Goal: Use online tool/utility: Utilize a website feature to perform a specific function

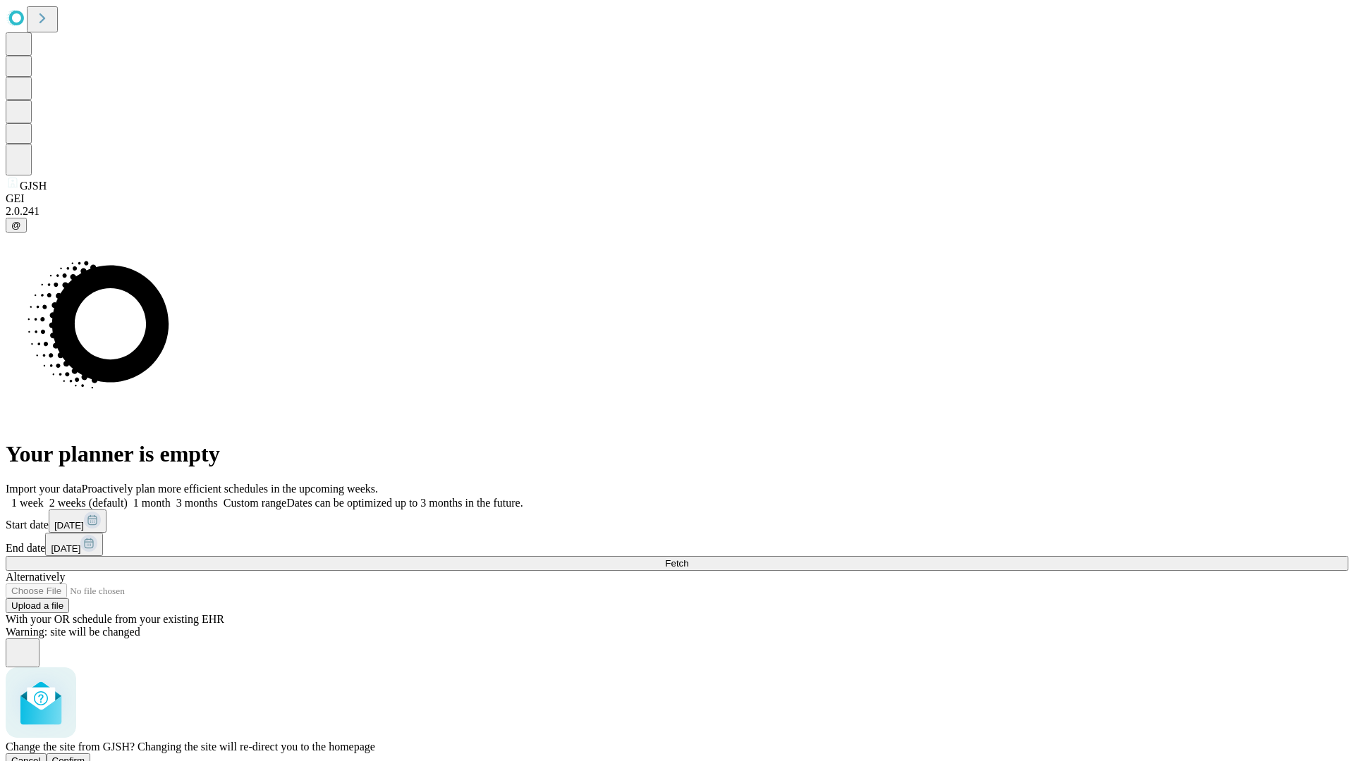
click at [85, 756] on span "Confirm" at bounding box center [68, 761] width 33 height 11
click at [171, 497] on label "1 month" at bounding box center [149, 503] width 43 height 12
click at [688, 558] on span "Fetch" at bounding box center [676, 563] width 23 height 11
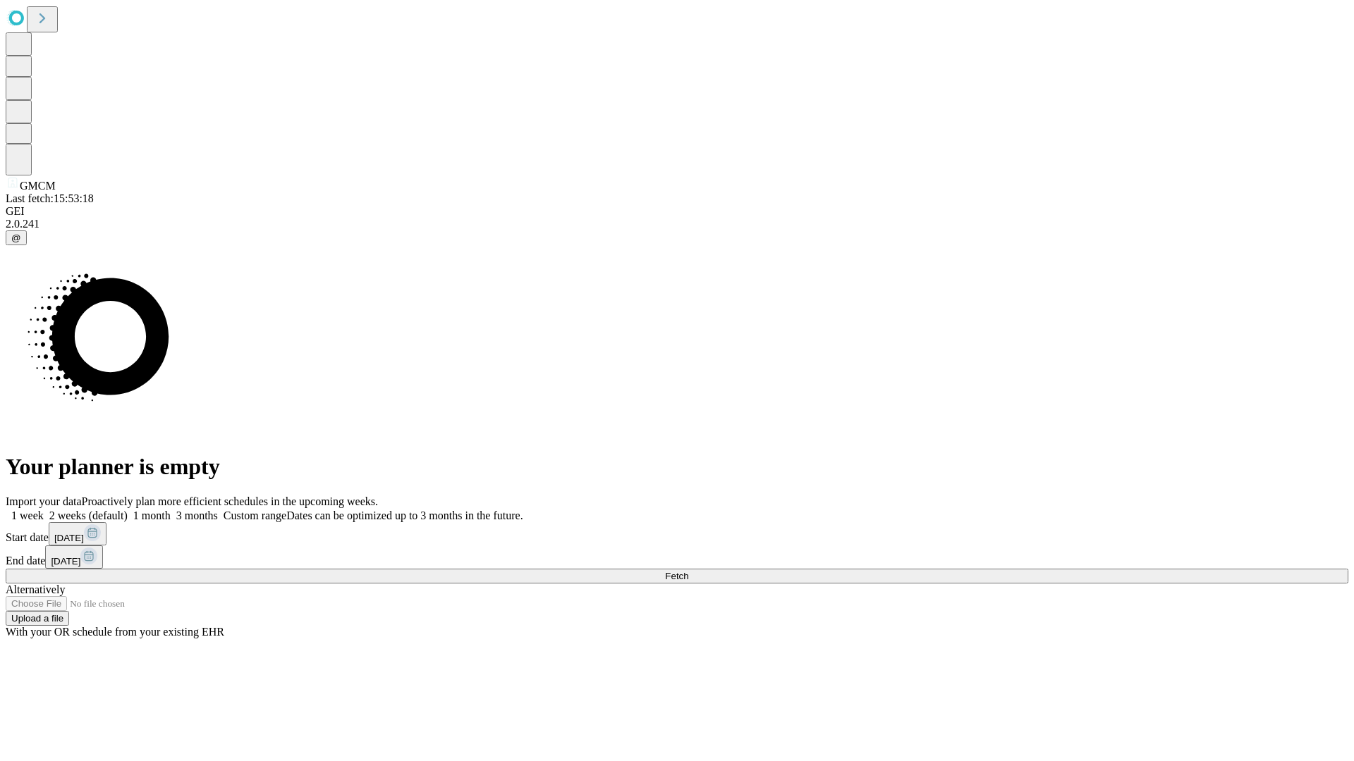
click at [171, 510] on label "1 month" at bounding box center [149, 516] width 43 height 12
click at [688, 571] on span "Fetch" at bounding box center [676, 576] width 23 height 11
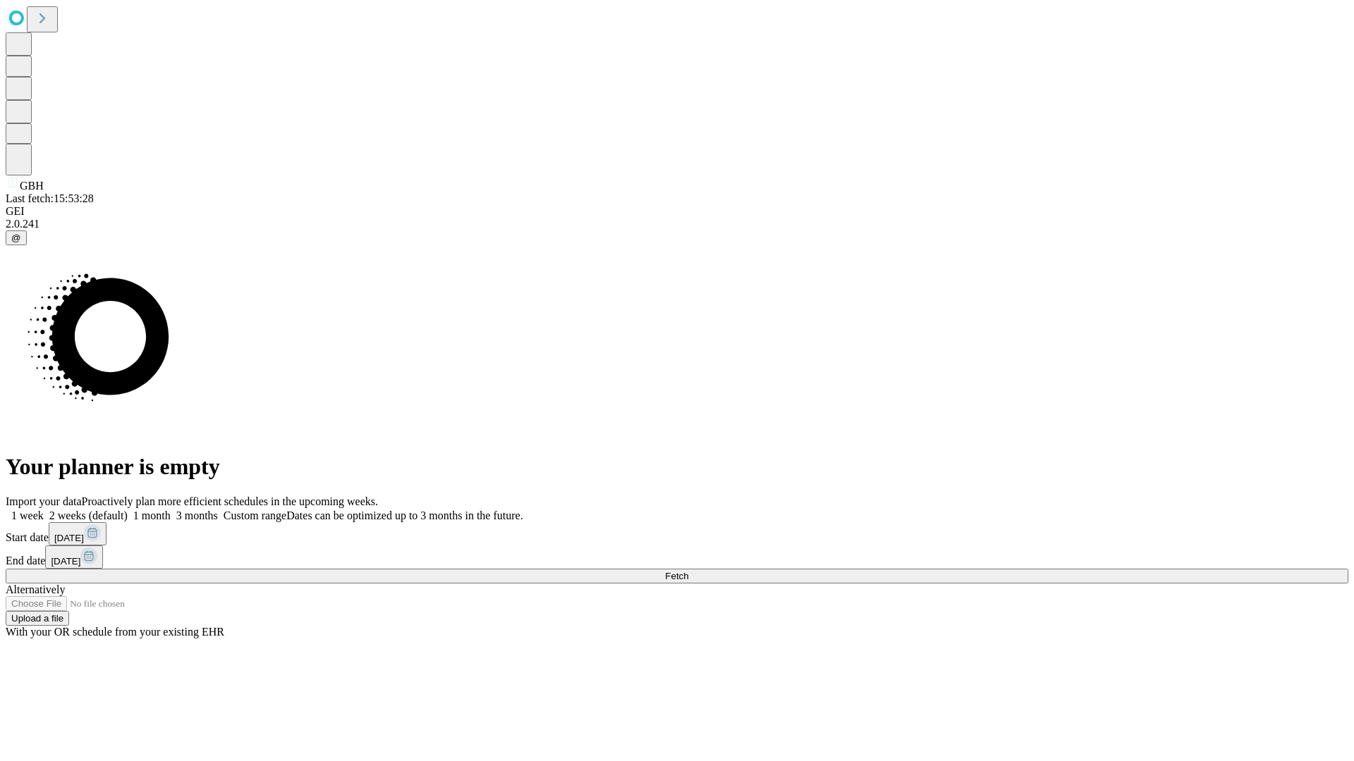
click at [171, 510] on label "1 month" at bounding box center [149, 516] width 43 height 12
click at [688, 571] on span "Fetch" at bounding box center [676, 576] width 23 height 11
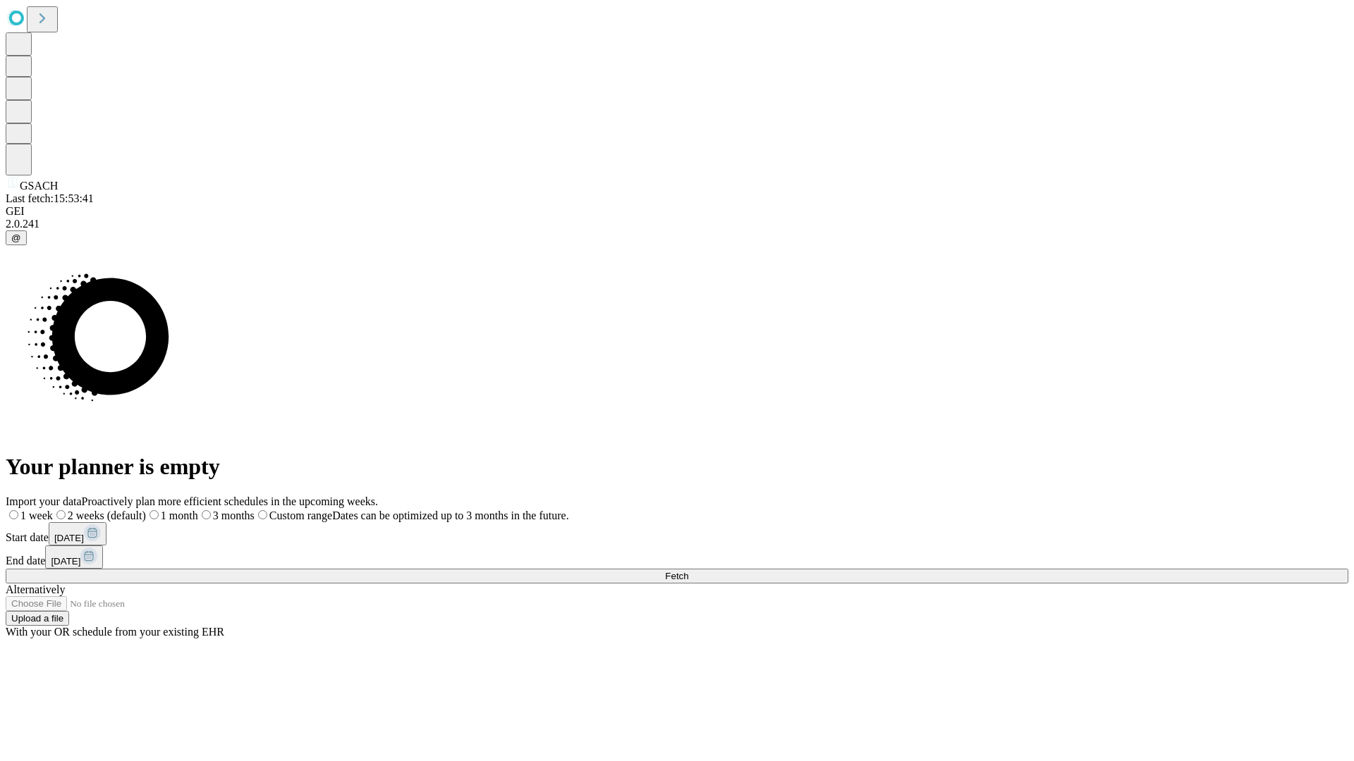
click at [688, 571] on span "Fetch" at bounding box center [676, 576] width 23 height 11
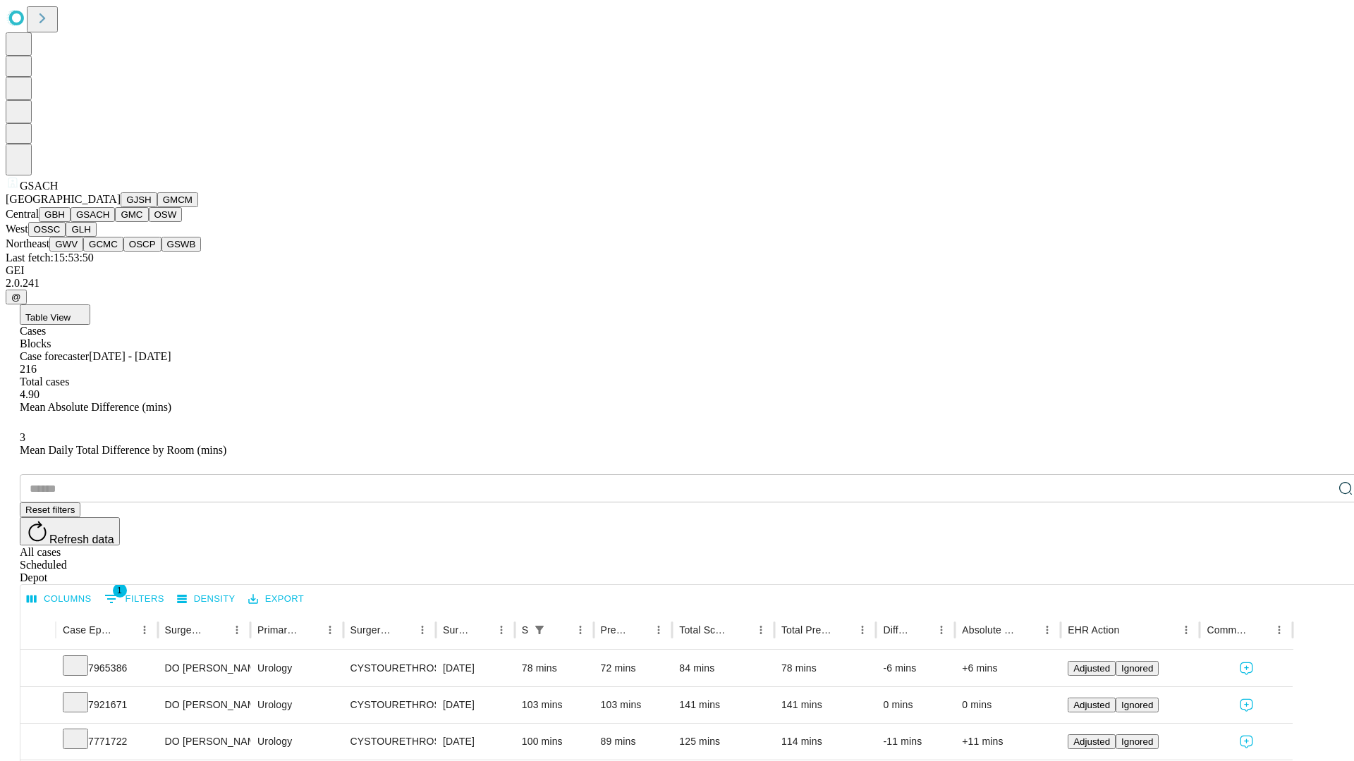
click at [115, 222] on button "GMC" at bounding box center [131, 214] width 33 height 15
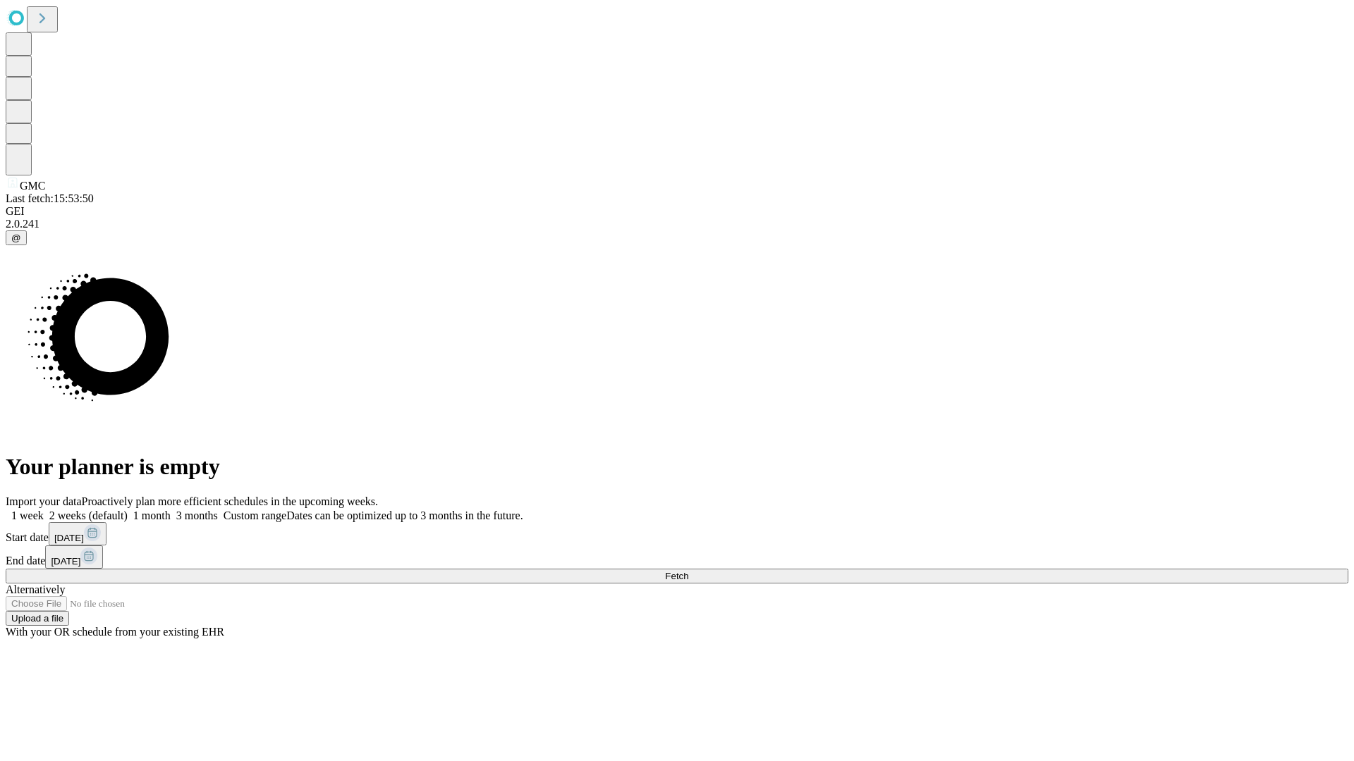
click at [171, 510] on label "1 month" at bounding box center [149, 516] width 43 height 12
click at [688, 571] on span "Fetch" at bounding box center [676, 576] width 23 height 11
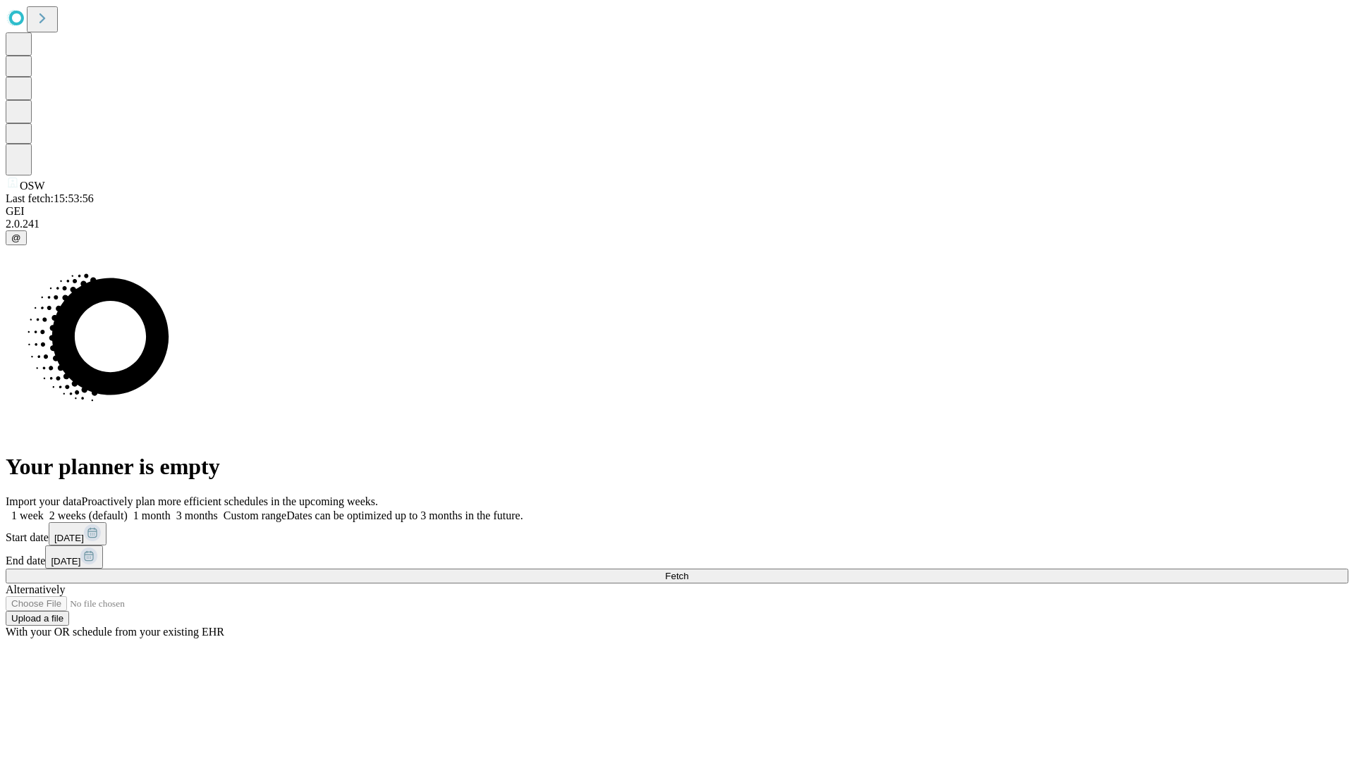
click at [171, 510] on label "1 month" at bounding box center [149, 516] width 43 height 12
click at [688, 571] on span "Fetch" at bounding box center [676, 576] width 23 height 11
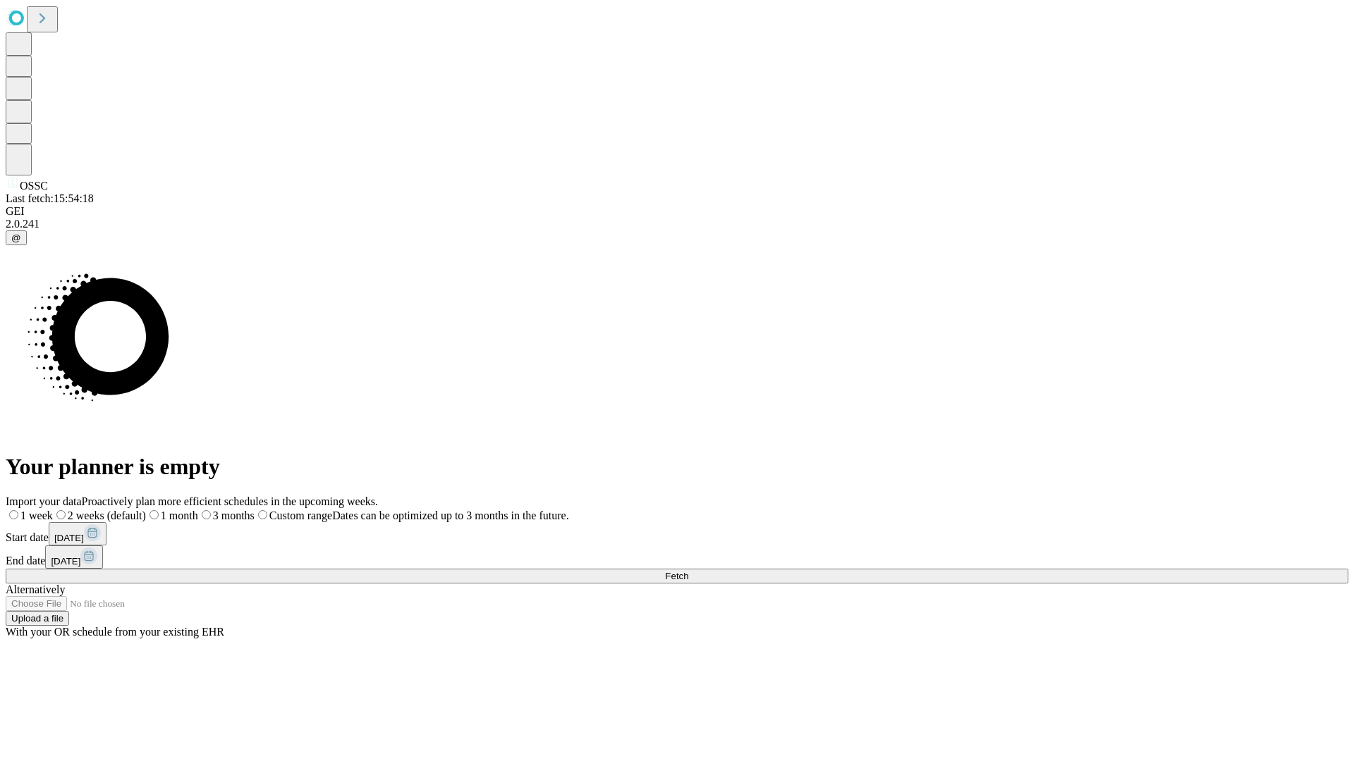
click at [688, 571] on span "Fetch" at bounding box center [676, 576] width 23 height 11
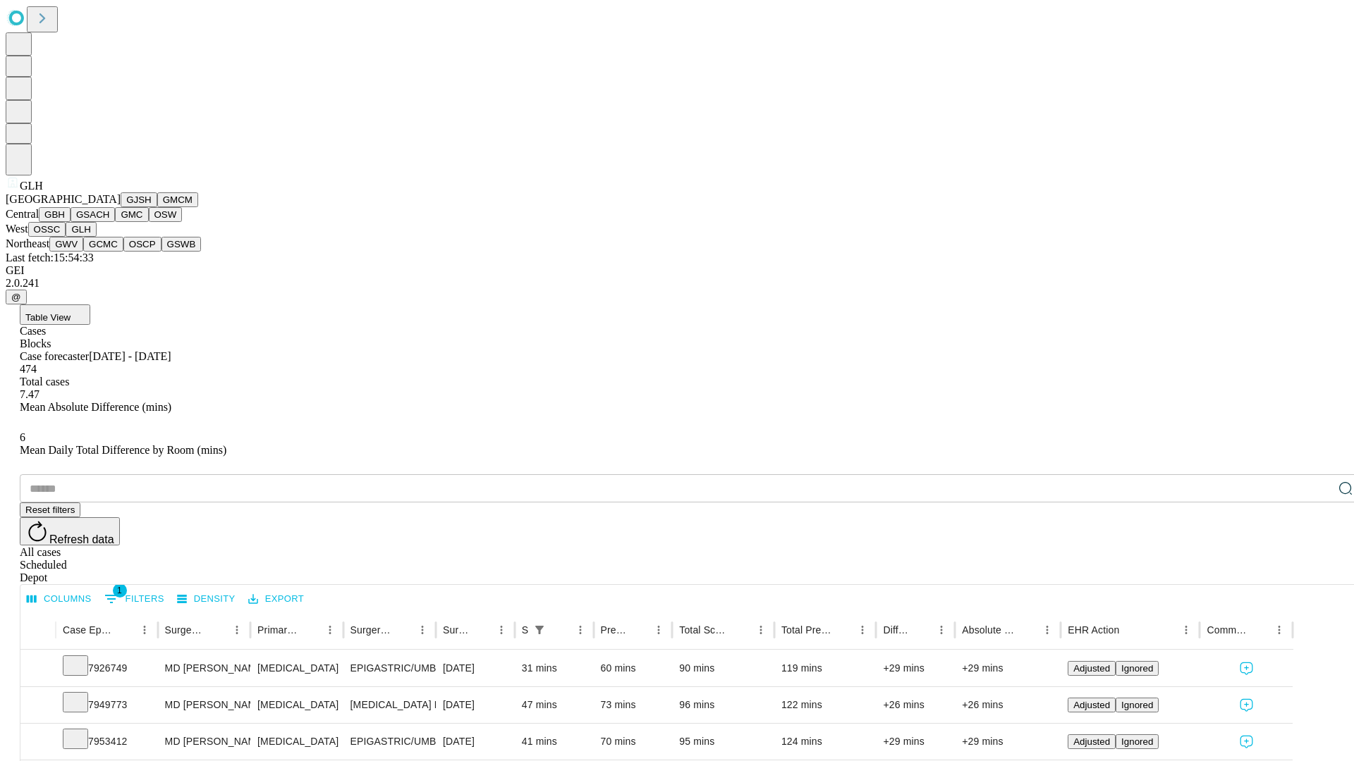
click at [83, 252] on button "GWV" at bounding box center [66, 244] width 34 height 15
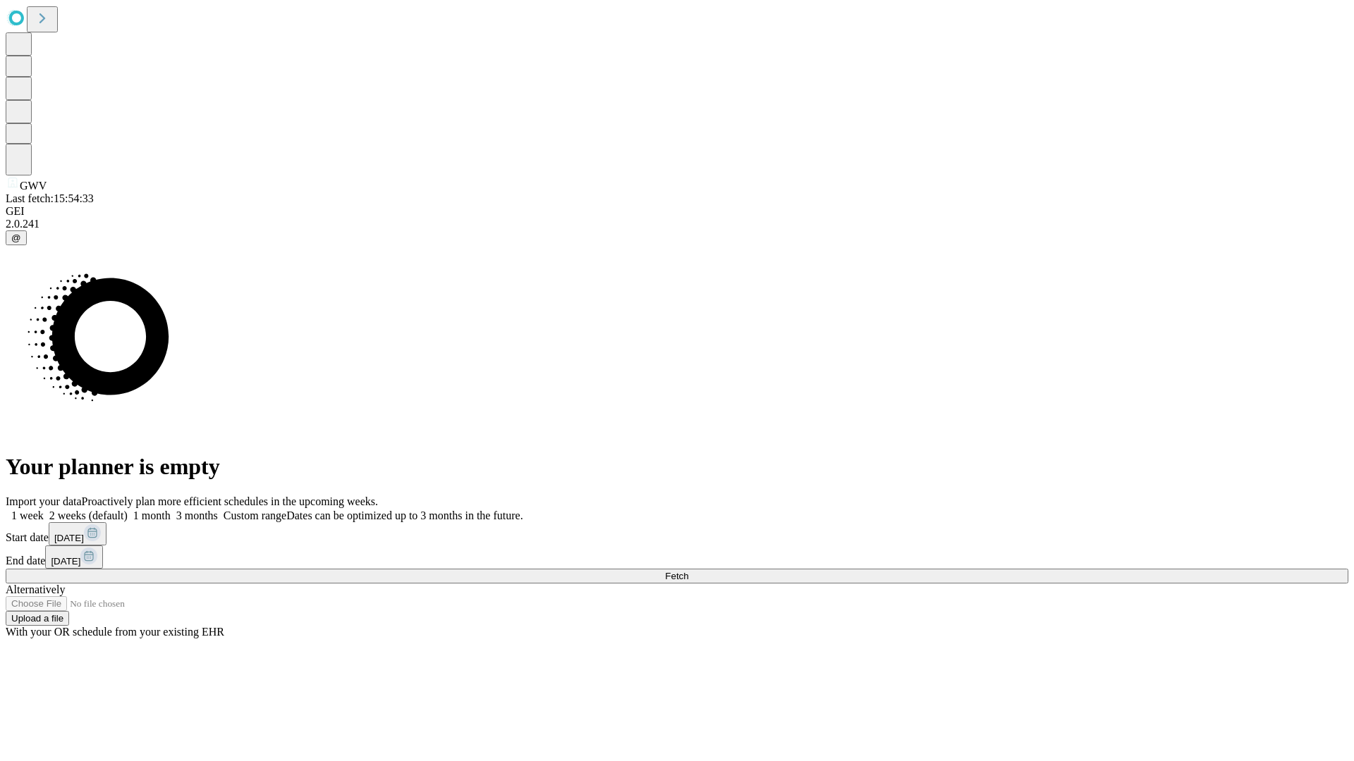
click at [171, 510] on label "1 month" at bounding box center [149, 516] width 43 height 12
click at [688, 571] on span "Fetch" at bounding box center [676, 576] width 23 height 11
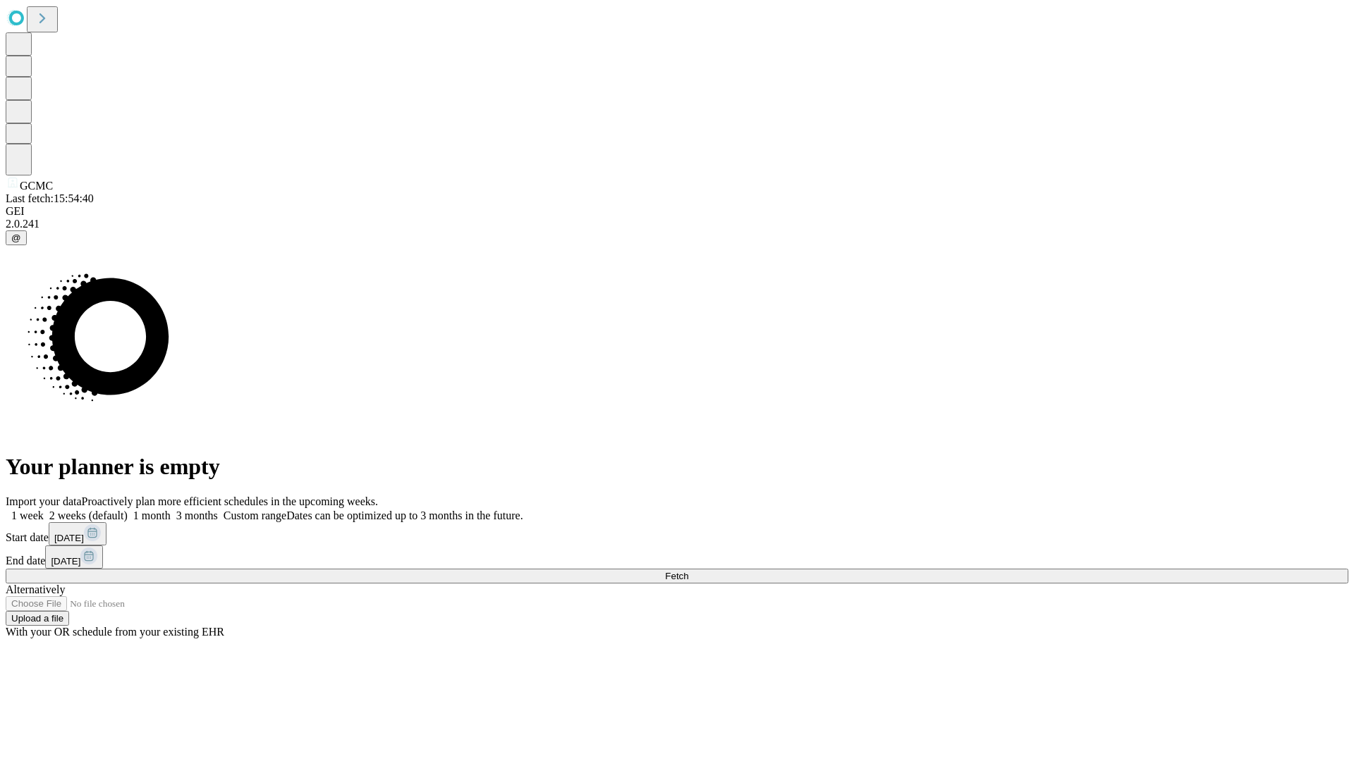
click at [688, 571] on span "Fetch" at bounding box center [676, 576] width 23 height 11
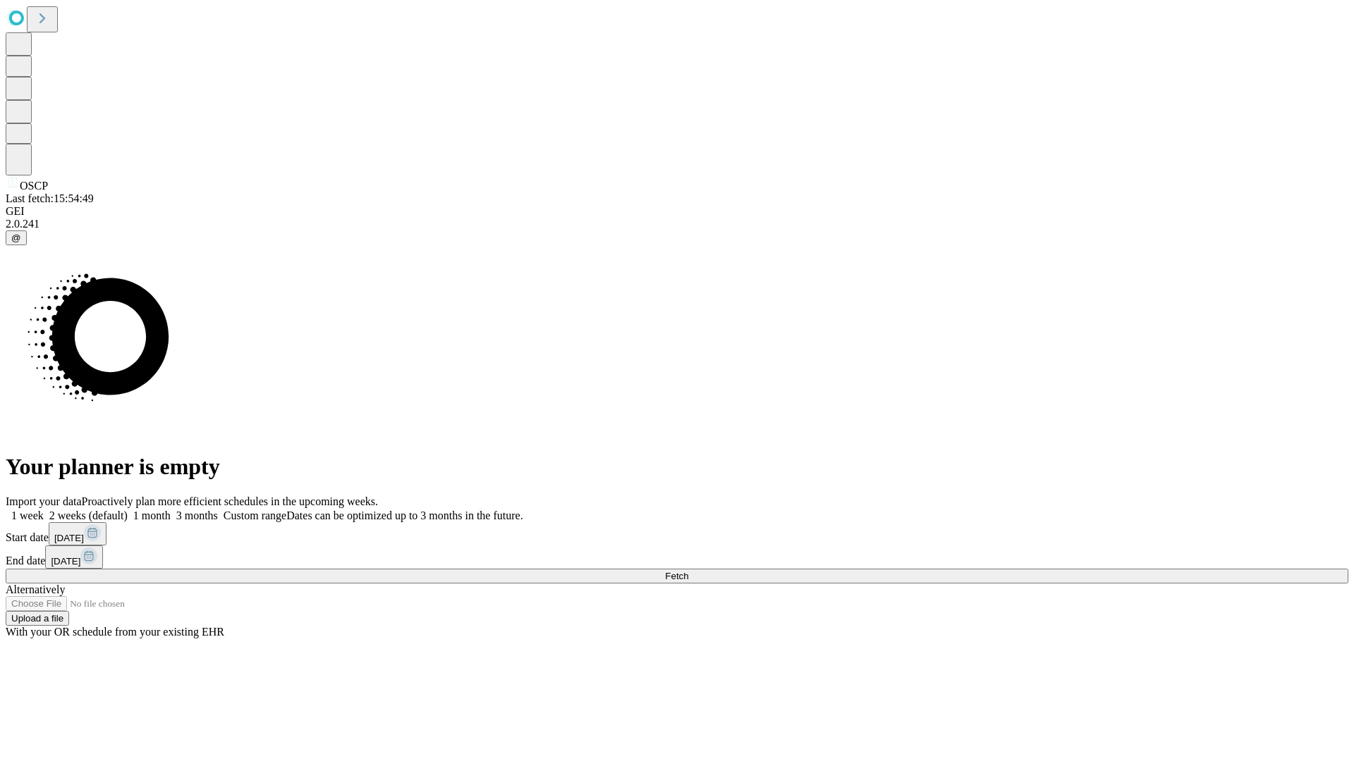
click at [171, 510] on label "1 month" at bounding box center [149, 516] width 43 height 12
click at [688, 571] on span "Fetch" at bounding box center [676, 576] width 23 height 11
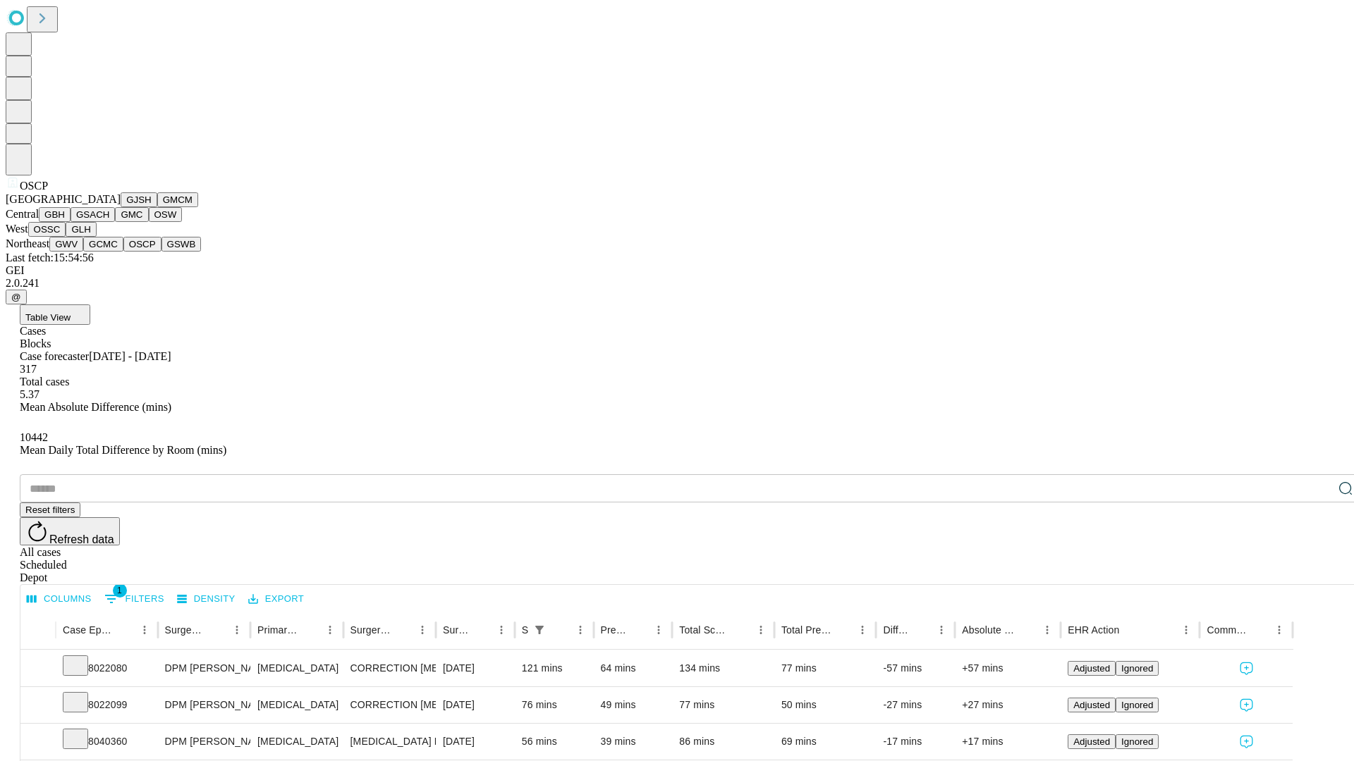
click at [161, 252] on button "GSWB" at bounding box center [181, 244] width 40 height 15
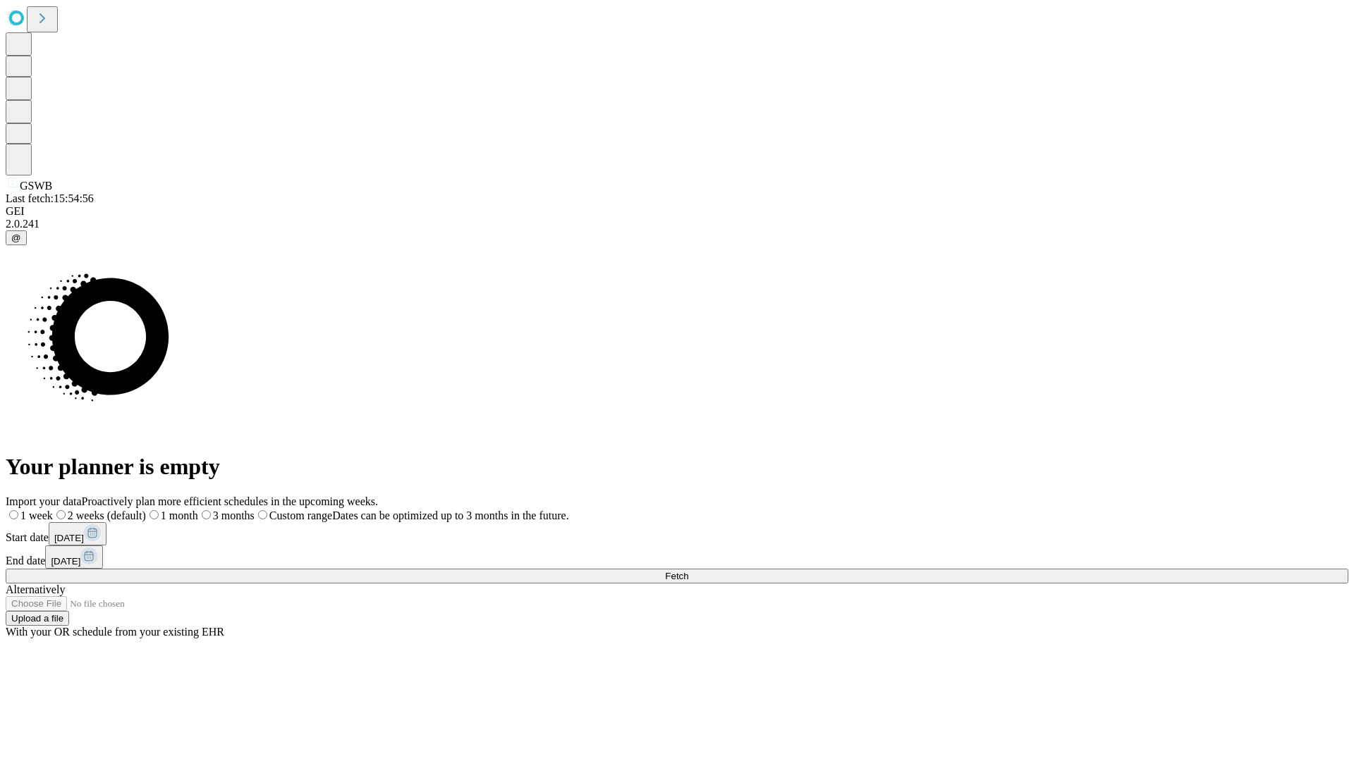
click at [198, 510] on label "1 month" at bounding box center [172, 516] width 52 height 12
click at [688, 571] on span "Fetch" at bounding box center [676, 576] width 23 height 11
